Goal: Task Accomplishment & Management: Manage account settings

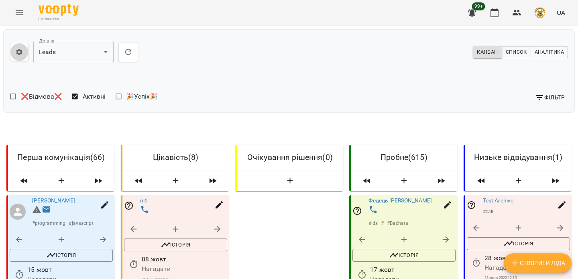
click at [16, 55] on icon "button" at bounding box center [19, 52] width 8 height 8
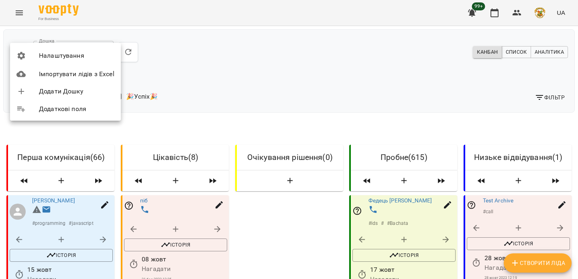
click at [52, 54] on span "Налаштування" at bounding box center [76, 56] width 75 height 10
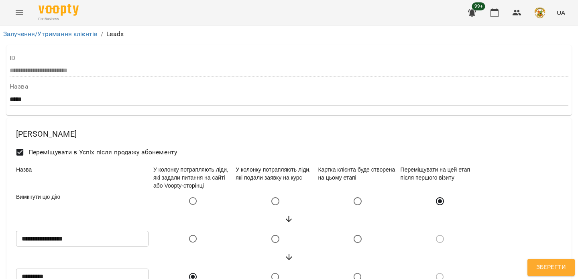
select select "******"
click at [86, 36] on link "Залучення/Утримання клієнтів" at bounding box center [50, 34] width 94 height 8
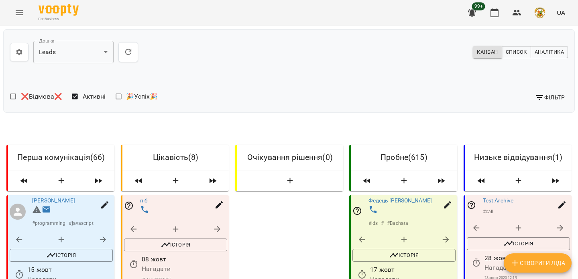
click at [18, 49] on icon "button" at bounding box center [19, 52] width 8 height 8
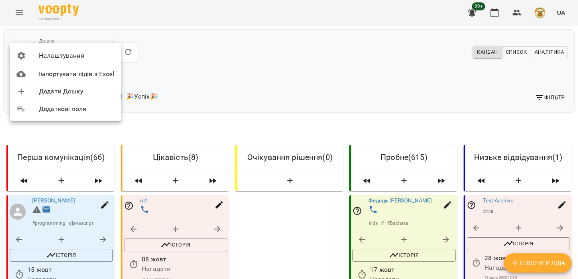
click at [52, 54] on span "Налаштування" at bounding box center [76, 56] width 75 height 10
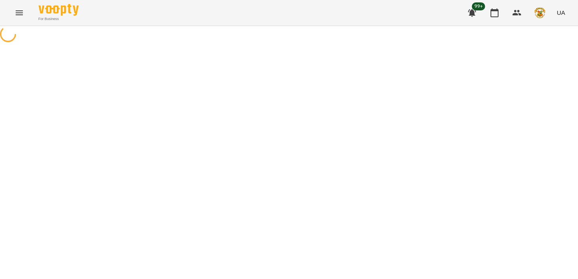
select select "******"
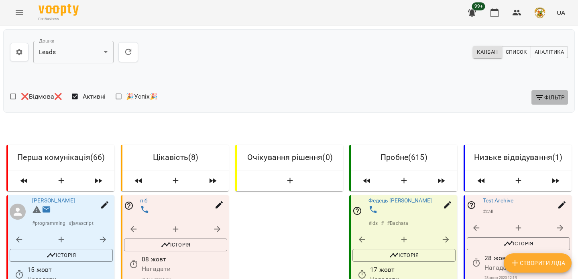
click at [537, 102] on icon "button" at bounding box center [540, 98] width 10 height 10
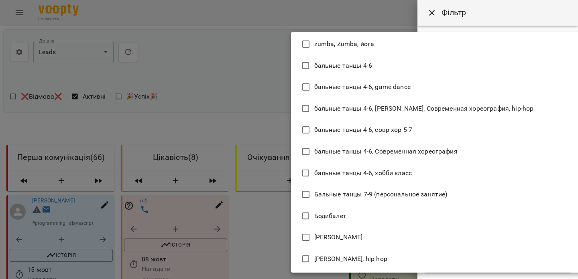
scroll to position [1964, 0]
click at [243, 103] on div at bounding box center [289, 139] width 578 height 279
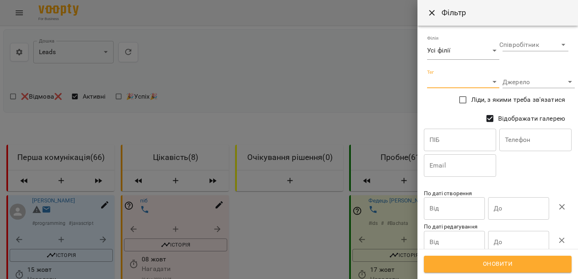
click at [358, 108] on div at bounding box center [289, 139] width 578 height 279
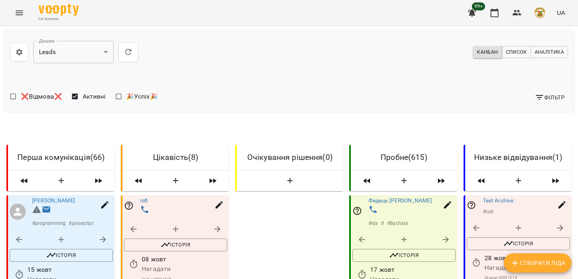
click at [525, 261] on span "Створити Ліда" at bounding box center [537, 264] width 55 height 10
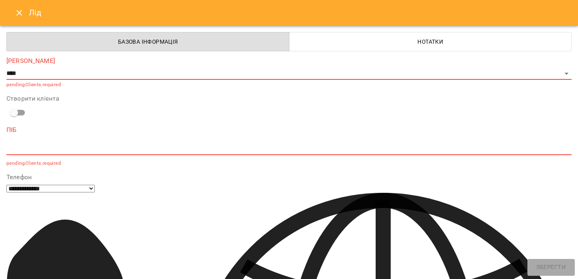
click at [35, 148] on textarea at bounding box center [288, 149] width 565 height 8
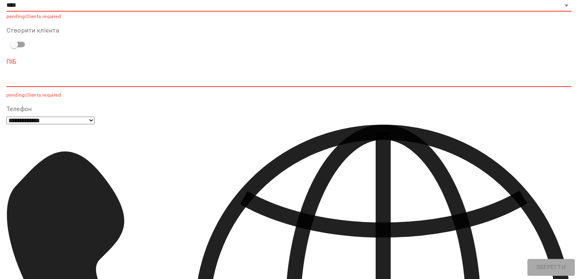
scroll to position [69, 0]
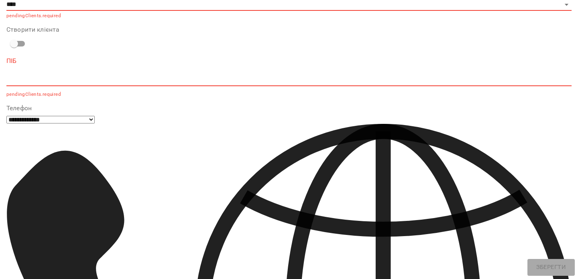
click at [116, 33] on div "Створити клієнта" at bounding box center [288, 38] width 565 height 25
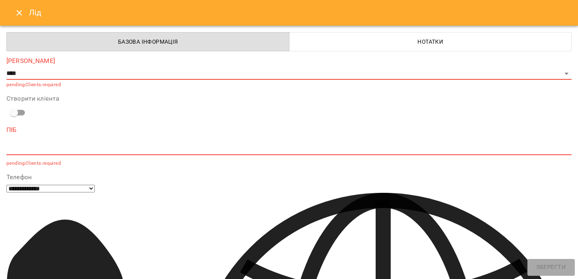
click at [14, 11] on icon "Close" at bounding box center [19, 13] width 10 height 10
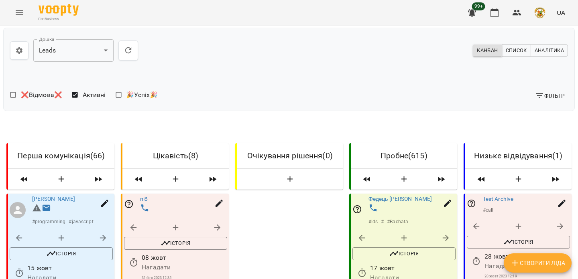
scroll to position [116, 0]
click at [52, 196] on link "[PERSON_NAME]" at bounding box center [53, 199] width 43 height 6
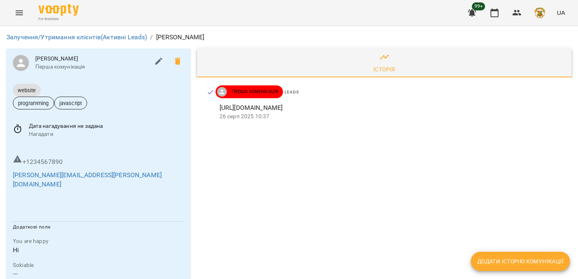
scroll to position [26, 0]
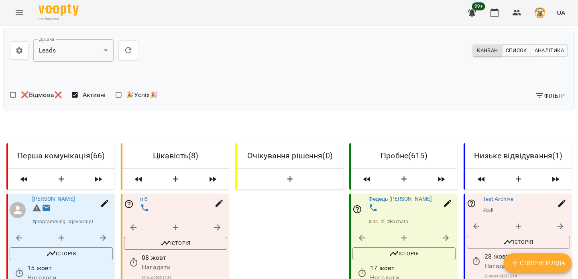
scroll to position [104, 0]
click at [519, 16] on icon "button" at bounding box center [517, 13] width 10 height 10
click at [521, 262] on span "Створити Ліда" at bounding box center [537, 264] width 55 height 10
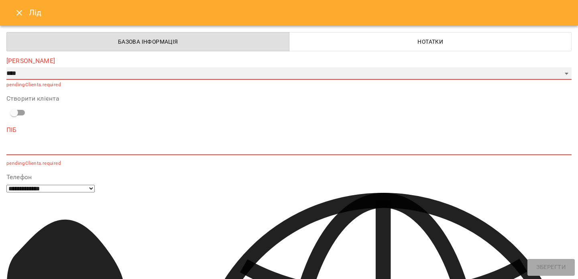
click at [83, 78] on select "**********" at bounding box center [288, 73] width 565 height 13
select select "*"
click at [6, 67] on select "**********" at bounding box center [288, 73] width 565 height 13
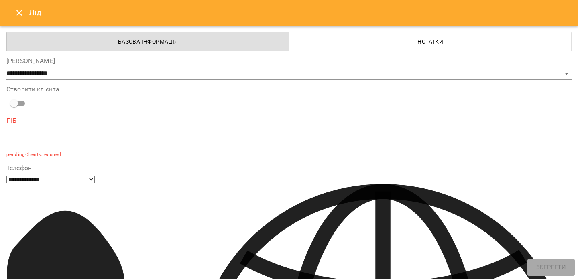
click at [21, 145] on div "*" at bounding box center [288, 140] width 565 height 13
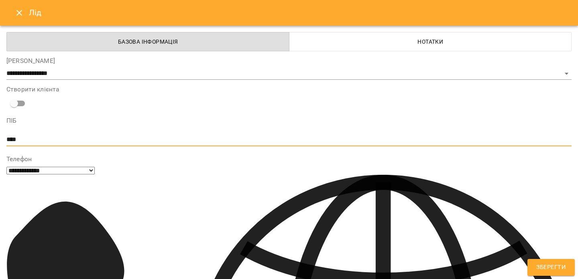
type textarea "****"
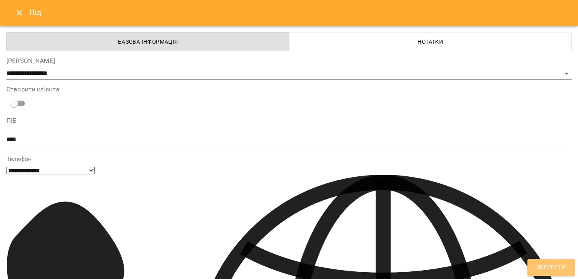
click at [533, 268] on button "Зберегти" at bounding box center [550, 267] width 47 height 17
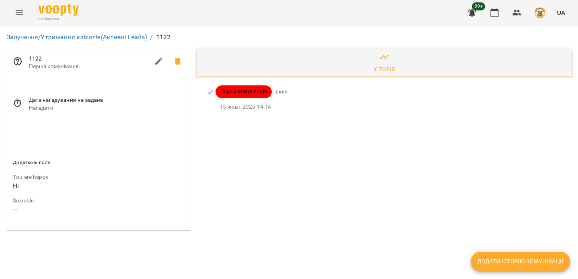
click at [87, 33] on li "Залучення/Утримання клієнтів (Активні Leads)" at bounding box center [76, 38] width 141 height 10
click at [79, 35] on link "Залучення/Утримання клієнтів (Активні Leads)" at bounding box center [76, 37] width 141 height 8
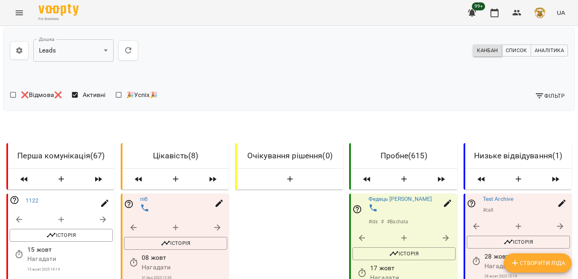
scroll to position [117, 0]
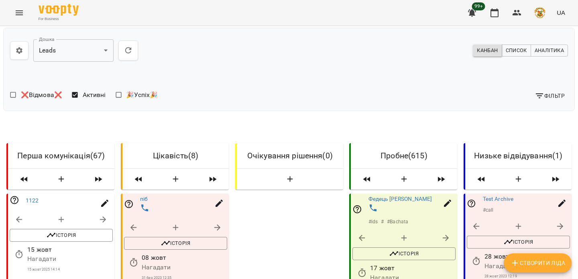
click at [514, 257] on button "Створити Ліда" at bounding box center [538, 263] width 68 height 19
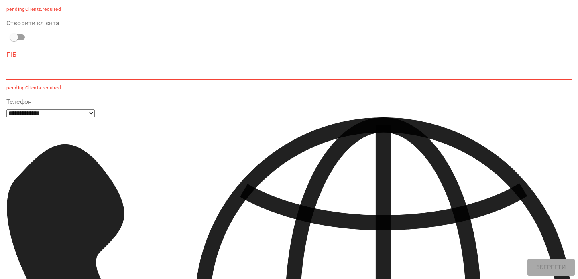
scroll to position [110, 0]
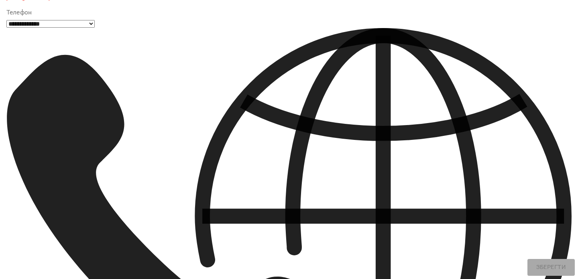
scroll to position [166, 0]
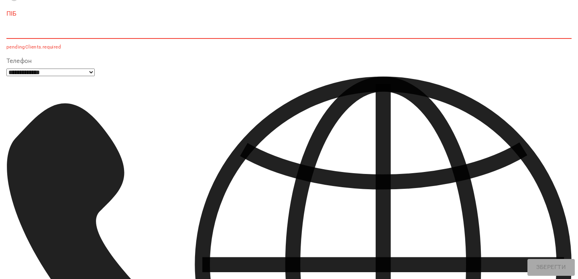
scroll to position [0, 0]
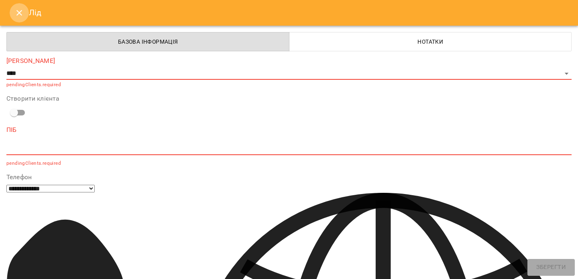
click at [19, 13] on icon "Close" at bounding box center [19, 13] width 6 height 6
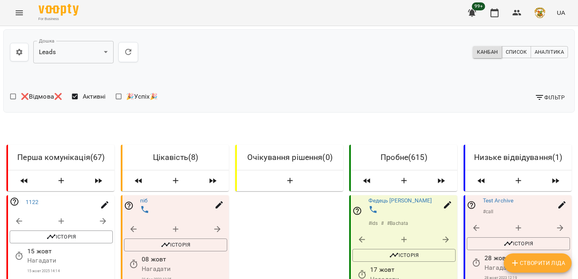
click at [544, 100] on icon "button" at bounding box center [540, 98] width 10 height 10
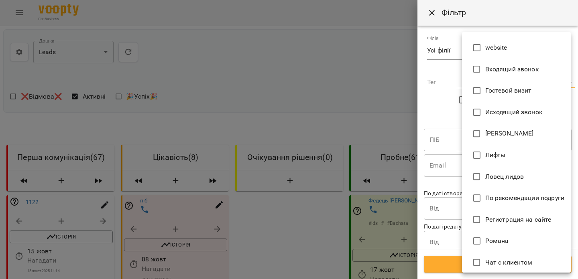
scroll to position [93, 0]
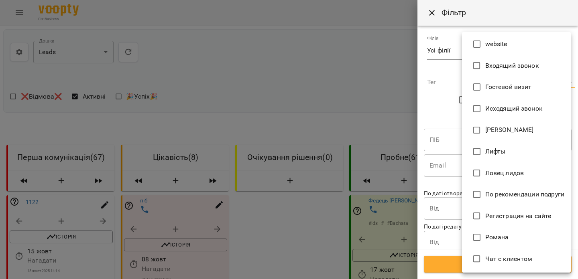
click at [403, 142] on div at bounding box center [289, 139] width 578 height 279
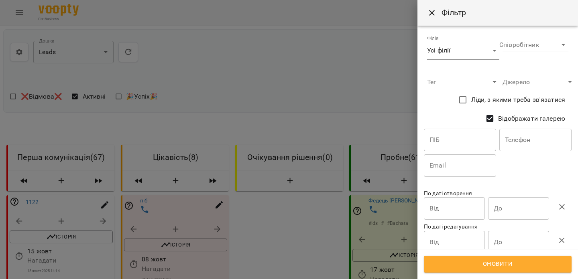
click at [403, 141] on div at bounding box center [289, 139] width 578 height 279
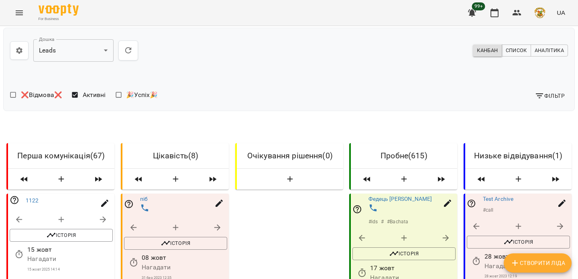
scroll to position [59, 0]
click at [366, 234] on icon "button" at bounding box center [362, 239] width 10 height 10
select select "**********"
select select "*"
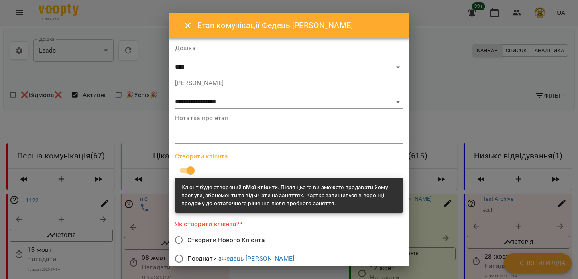
click at [187, 29] on icon "Close" at bounding box center [188, 26] width 10 height 10
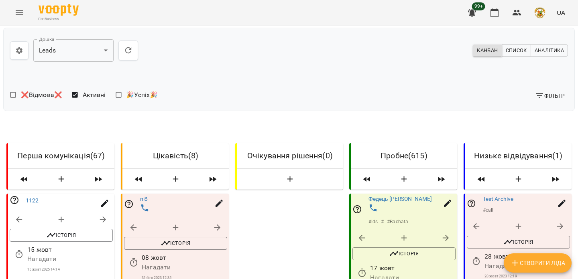
scroll to position [71, 0]
click at [444, 234] on icon "button" at bounding box center [447, 239] width 10 height 10
select select "**********"
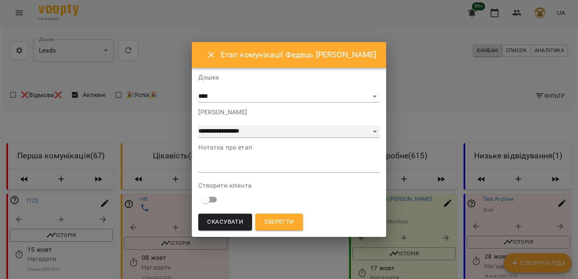
click at [245, 131] on select "**********" at bounding box center [288, 131] width 181 height 13
select select "**********"
click at [211, 138] on select "**********" at bounding box center [288, 131] width 181 height 13
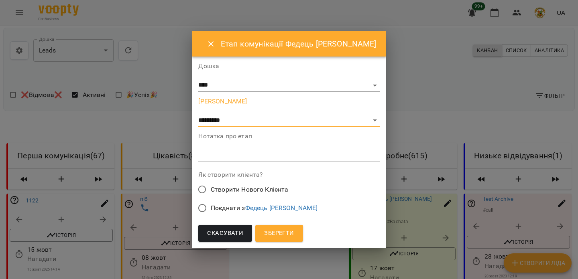
click at [249, 227] on button "Скасувати" at bounding box center [225, 233] width 54 height 17
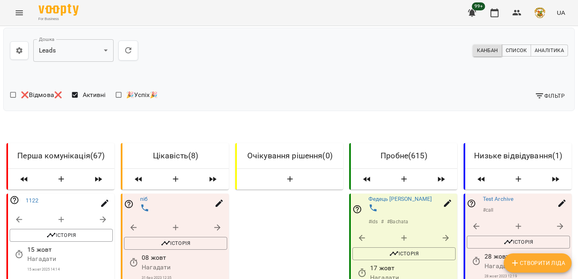
scroll to position [0, 0]
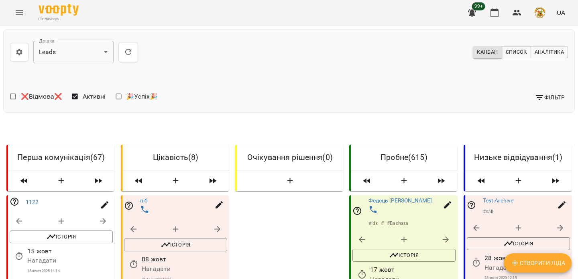
click at [22, 56] on button "button" at bounding box center [19, 52] width 18 height 18
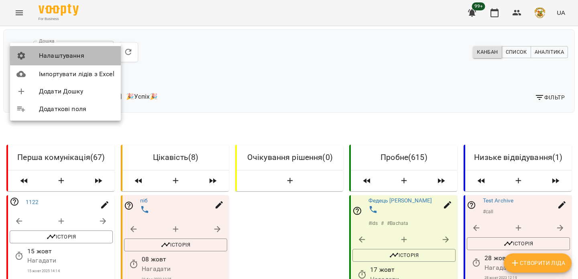
click at [46, 57] on span "Налаштування" at bounding box center [76, 56] width 75 height 10
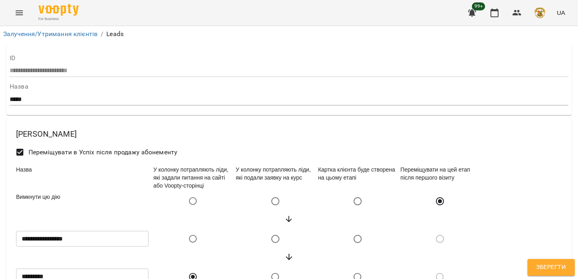
select select "******"
drag, startPoint x: 334, startPoint y: 116, endPoint x: 375, endPoint y: 116, distance: 41.3
click at [375, 164] on div "Картка клієнта буде створена на цьому етапі" at bounding box center [357, 177] width 82 height 27
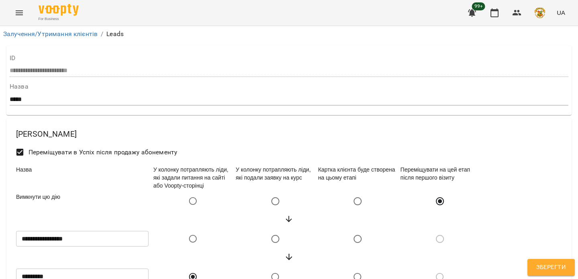
scroll to position [2, 0]
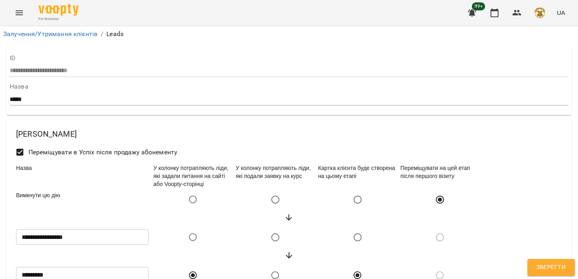
click at [551, 269] on span "Зберегти" at bounding box center [551, 268] width 30 height 10
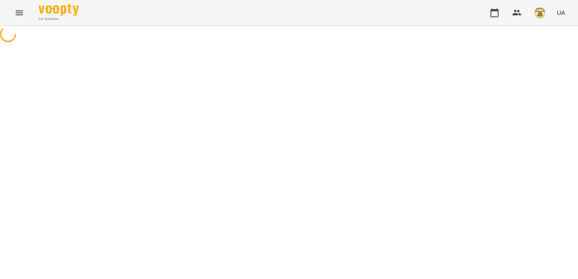
select select "******"
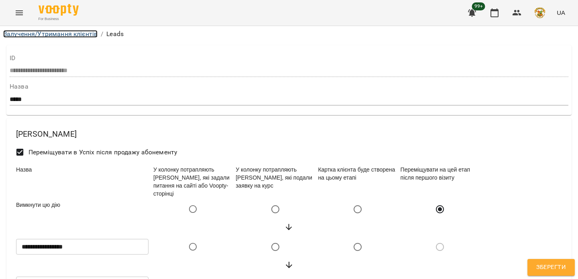
click at [49, 30] on link "Залучення/Утримання клієнтів" at bounding box center [50, 34] width 94 height 8
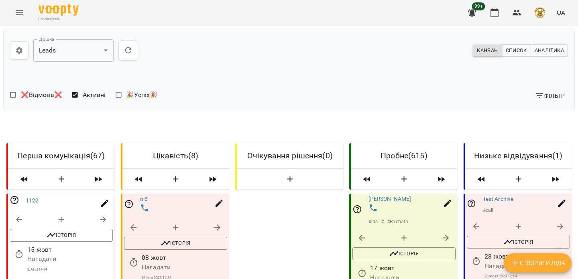
scroll to position [124, 0]
select select "**********"
select select "*"
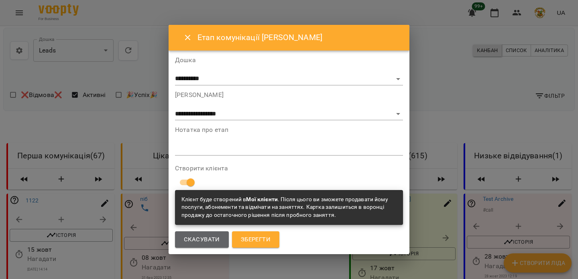
click at [194, 240] on span "Скасувати" at bounding box center [202, 240] width 36 height 10
